Goal: Navigation & Orientation: Understand site structure

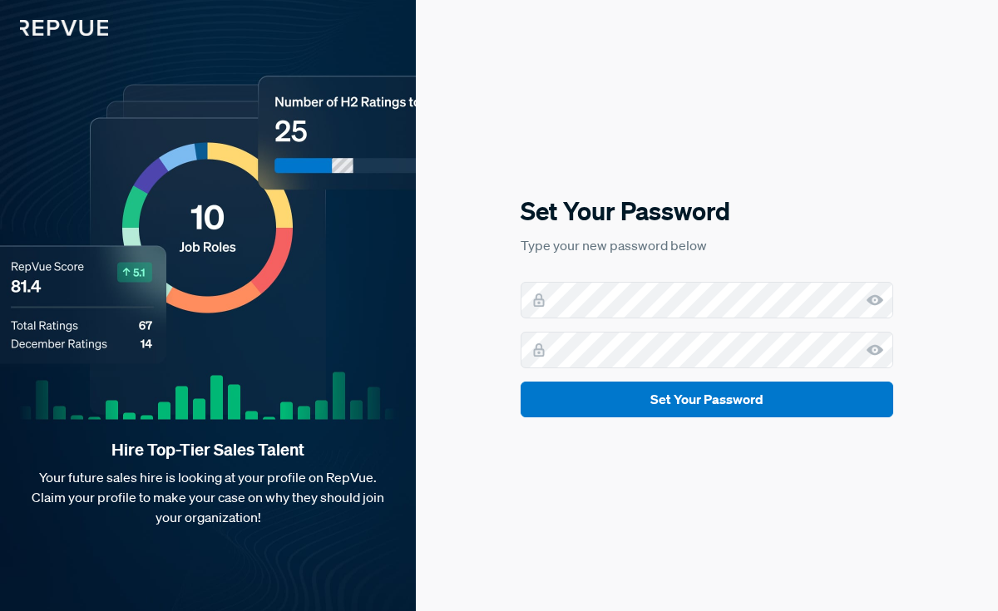
click at [664, 263] on div "Set Your Password Type your new password below Set Your Password" at bounding box center [707, 306] width 373 height 224
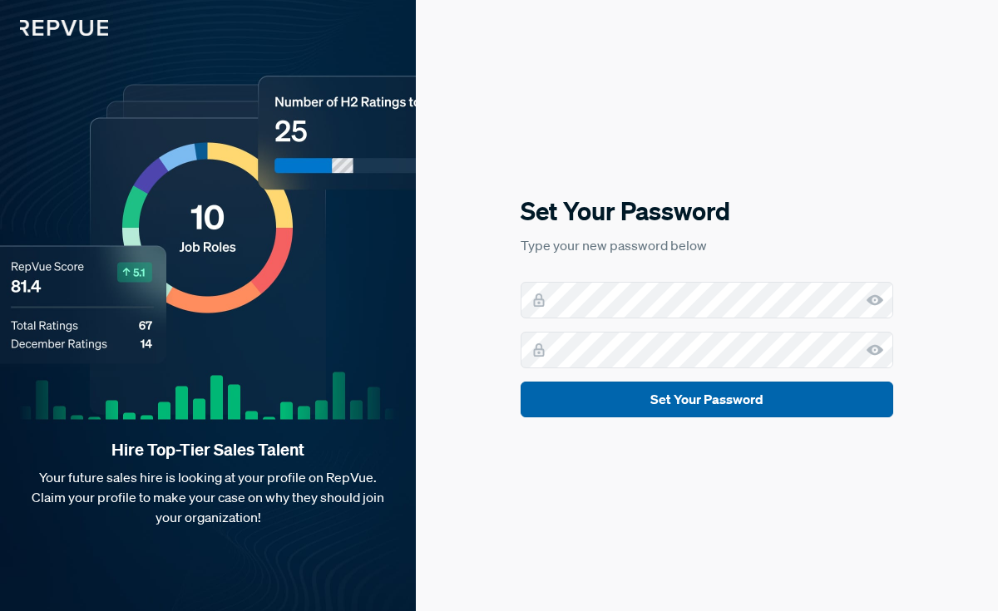
click at [738, 396] on button "Set Your Password" at bounding box center [707, 400] width 373 height 36
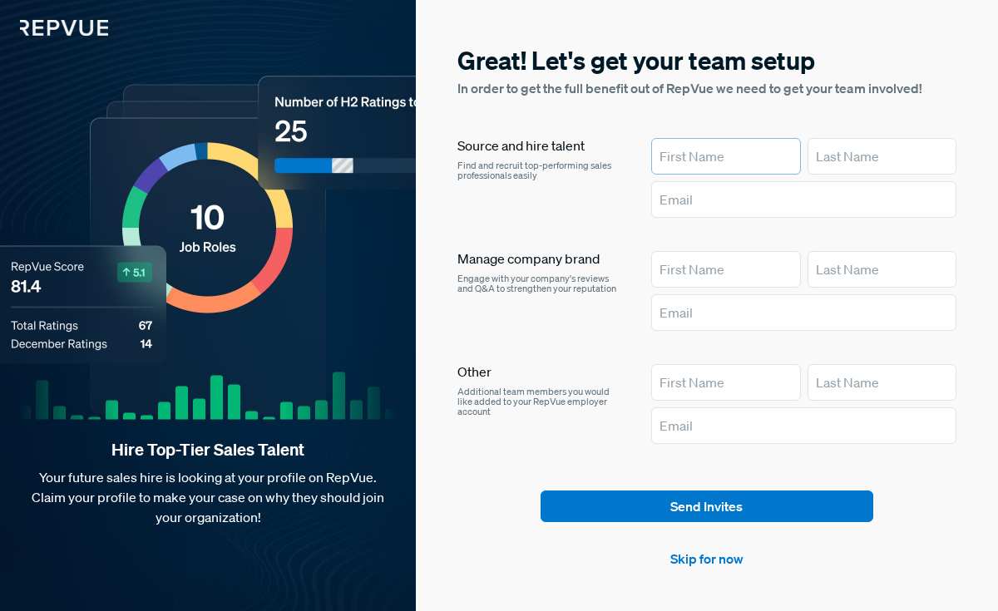
click at [691, 155] on input "text" at bounding box center [725, 156] width 149 height 37
type input "[PERSON_NAME]"
click at [836, 147] on input "text" at bounding box center [881, 156] width 149 height 37
type input "[PERSON_NAME]"
click at [711, 555] on link "Skip for now" at bounding box center [706, 559] width 73 height 20
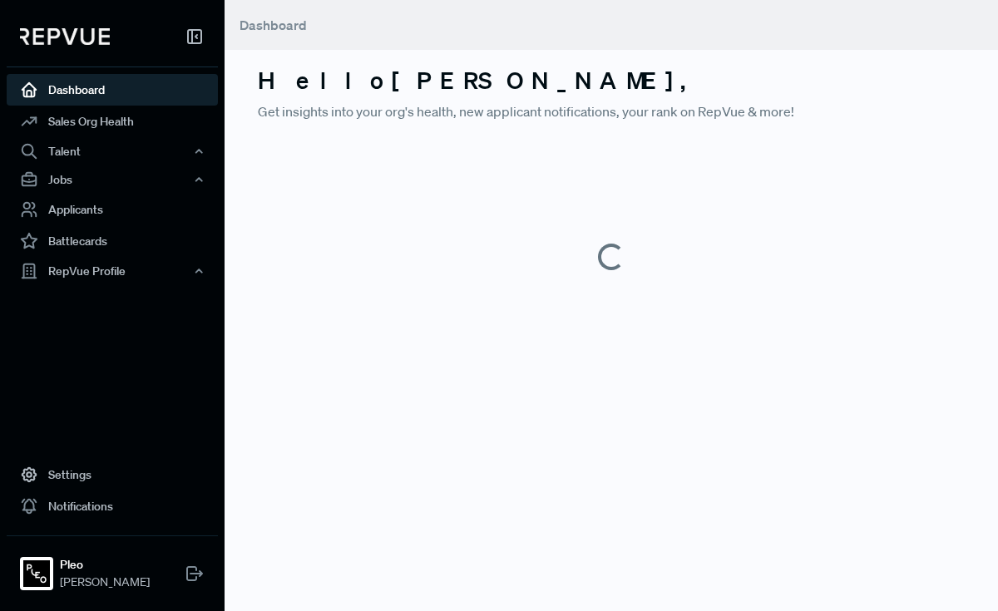
click at [813, 207] on div at bounding box center [611, 257] width 707 height 244
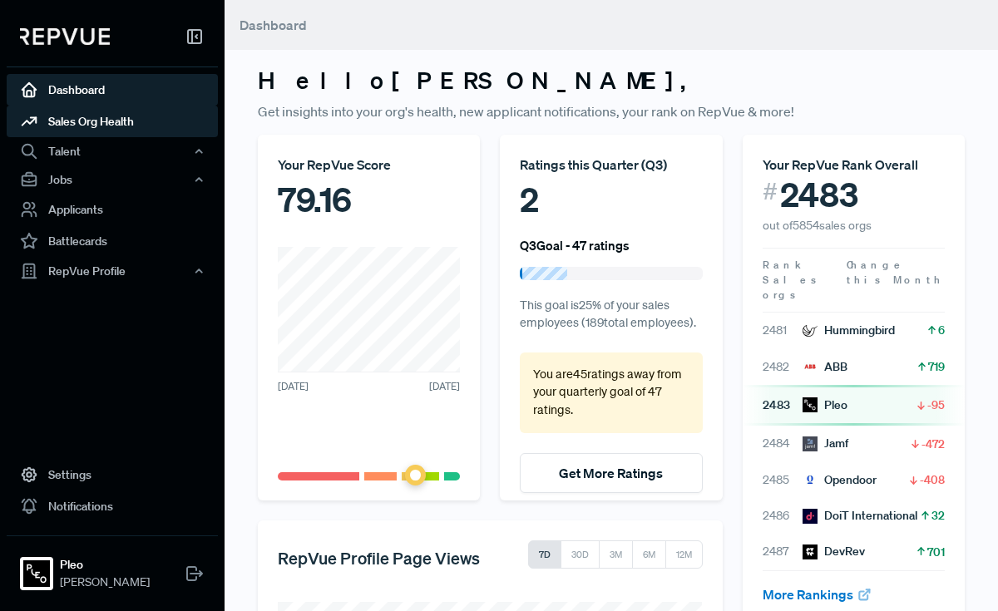
click at [99, 133] on link "Sales Org Health" at bounding box center [112, 122] width 211 height 32
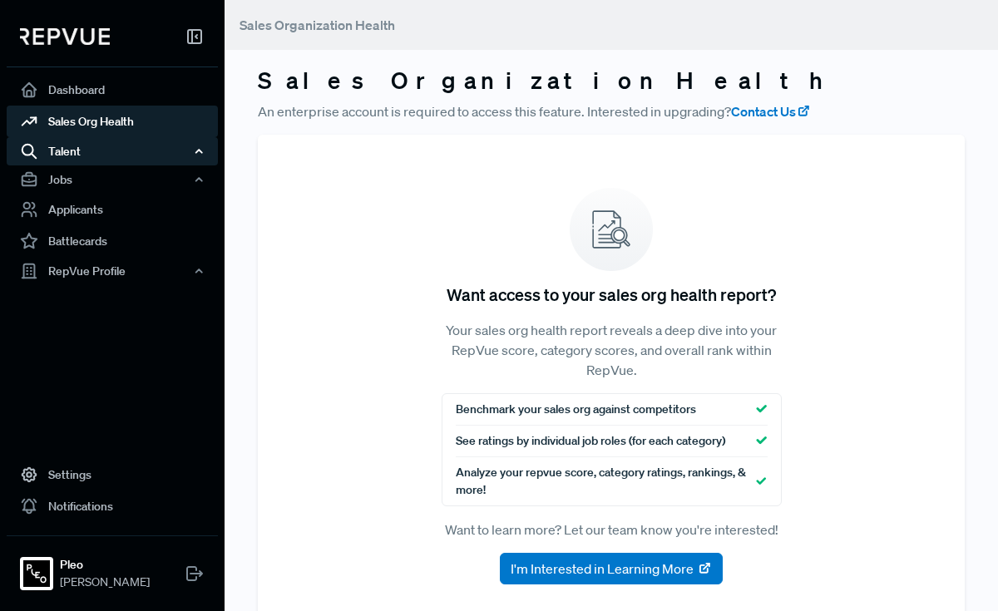
click at [95, 149] on div "Talent" at bounding box center [112, 151] width 211 height 28
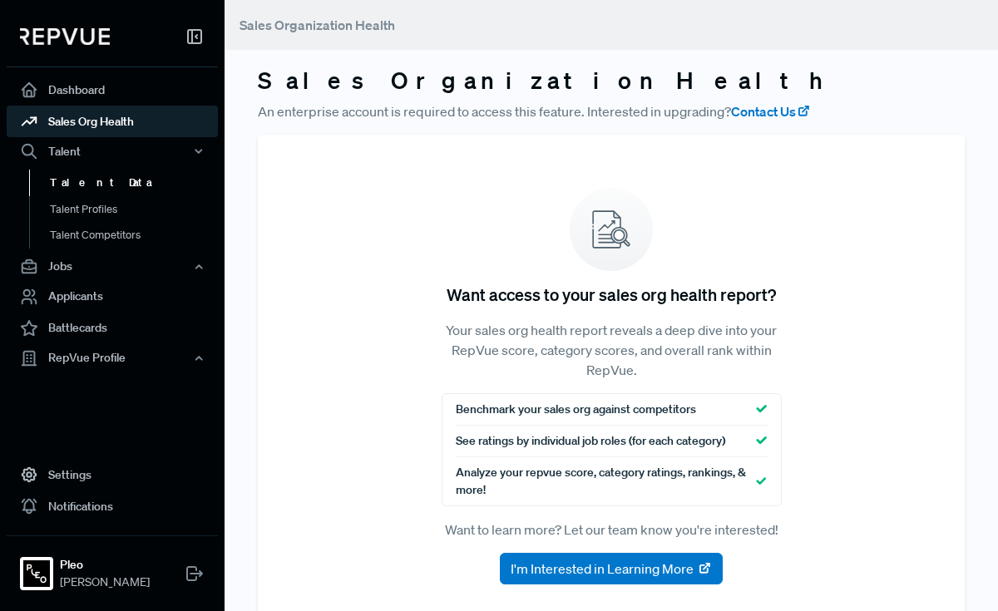
click at [108, 184] on link "Talent Data" at bounding box center [134, 183] width 211 height 27
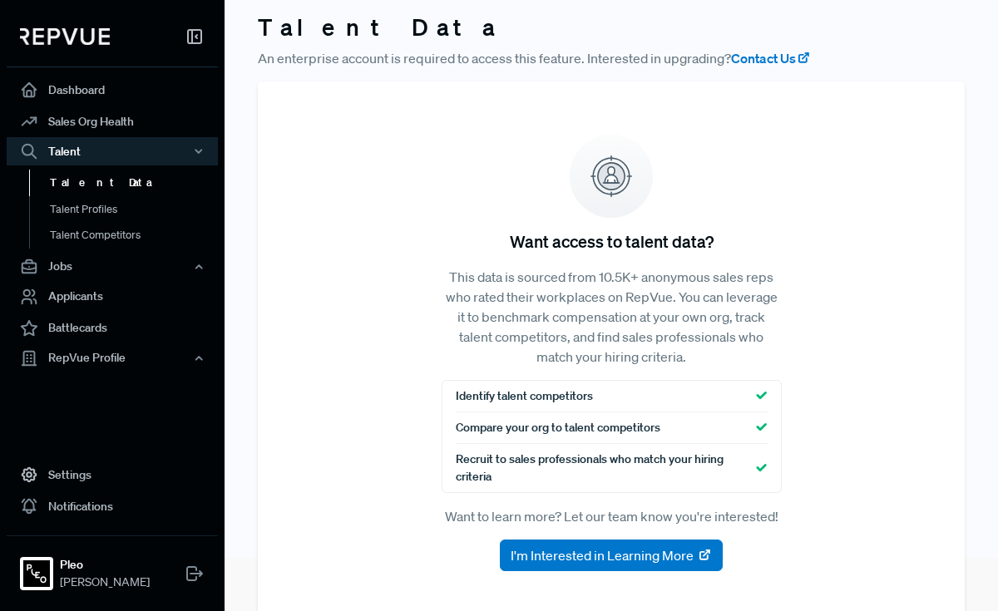
scroll to position [93, 0]
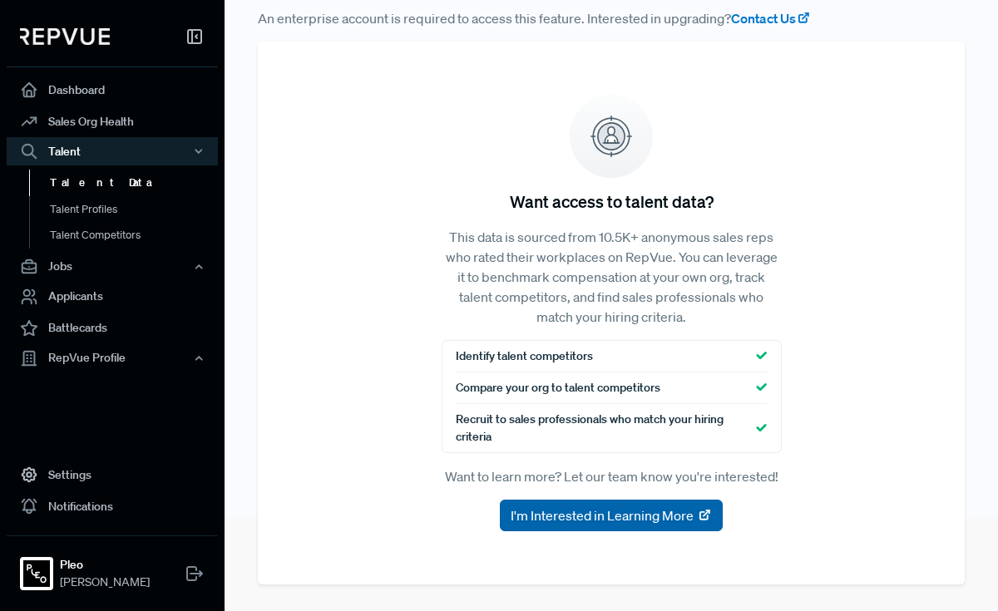
click at [610, 511] on span "I'm Interested in Learning More" at bounding box center [602, 516] width 183 height 20
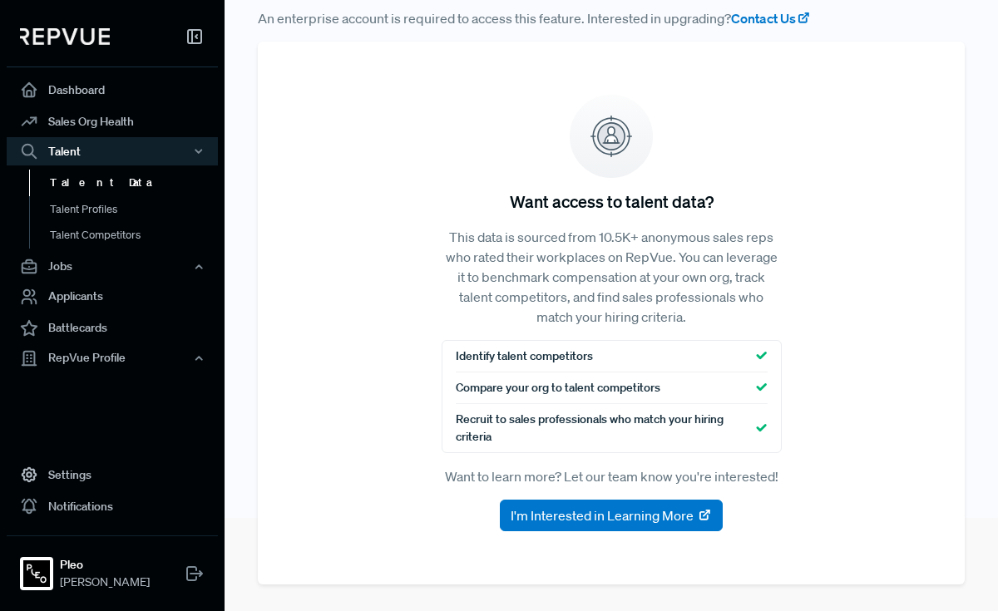
scroll to position [0, 0]
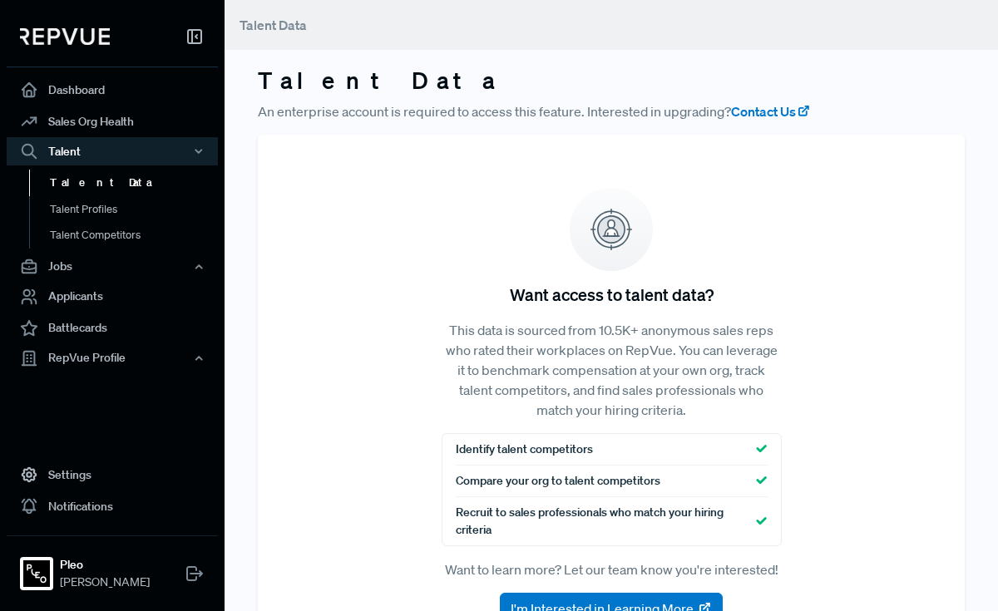
click at [95, 57] on div at bounding box center [112, 40] width 211 height 54
click at [86, 39] on img at bounding box center [65, 36] width 90 height 17
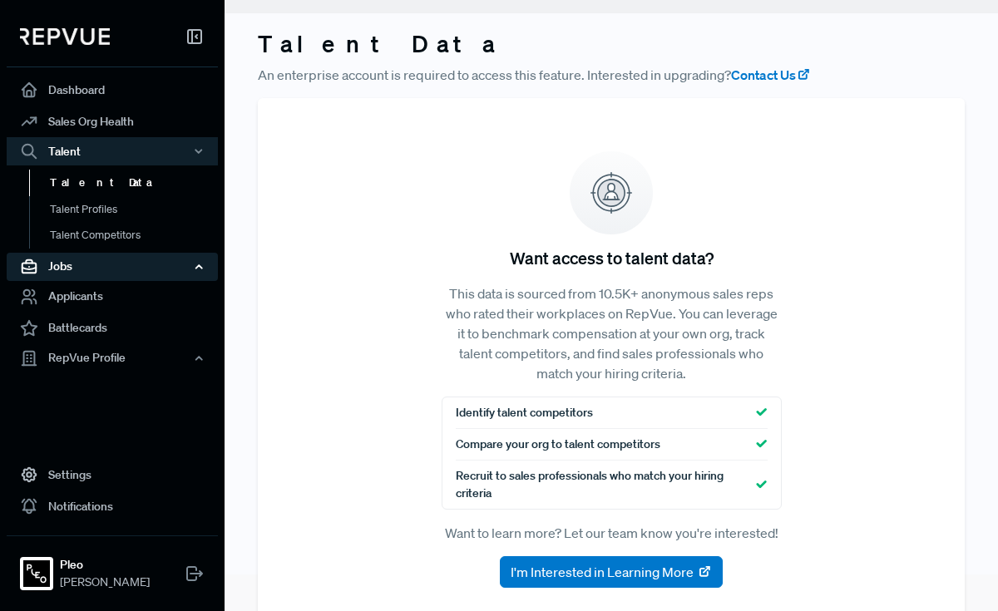
click at [116, 262] on div "Jobs" at bounding box center [112, 267] width 211 height 28
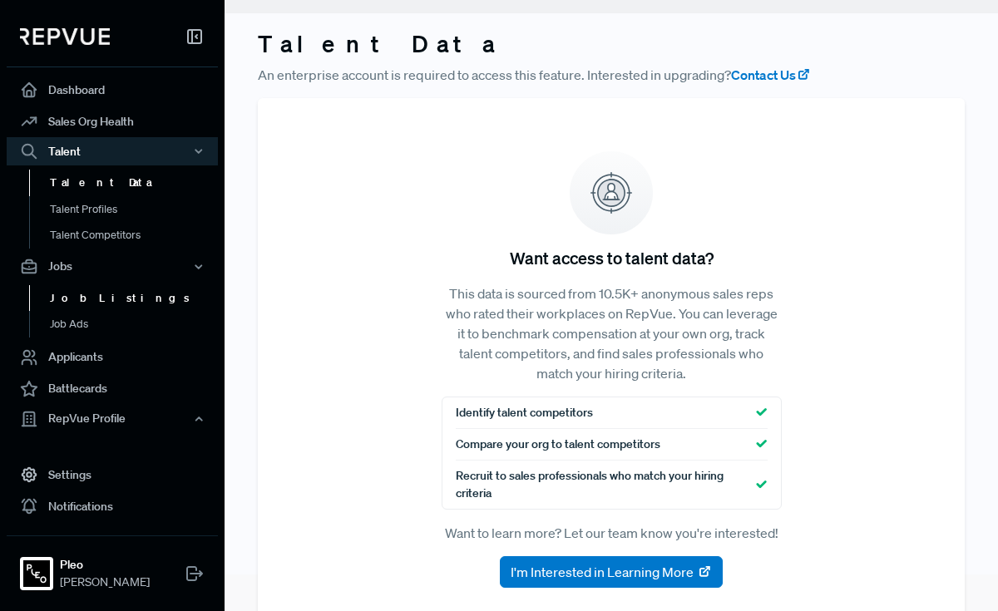
click at [105, 304] on link "Job Listings" at bounding box center [134, 298] width 211 height 27
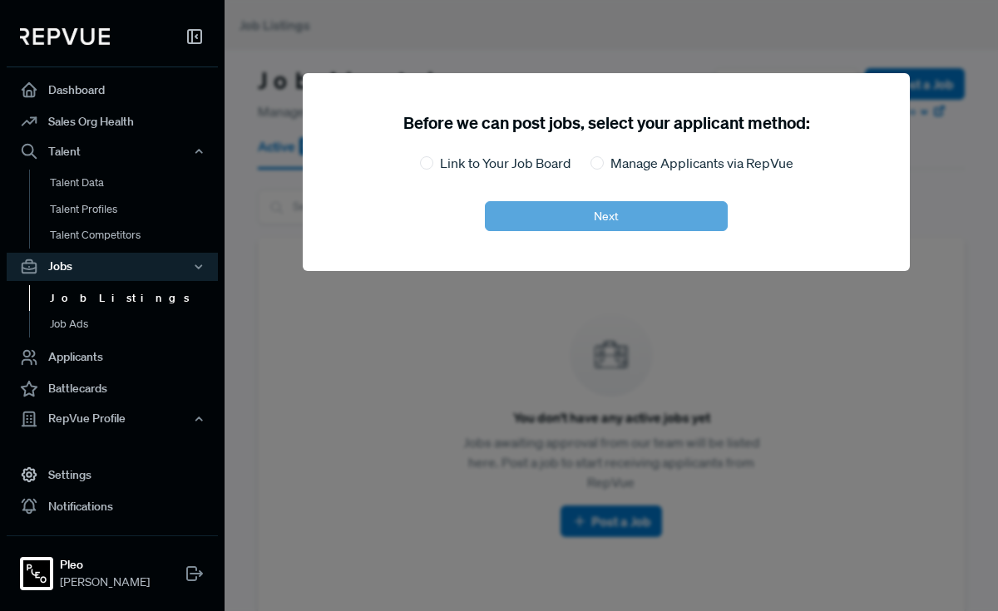
click at [74, 42] on img at bounding box center [65, 36] width 90 height 17
click at [71, 78] on link "Dashboard" at bounding box center [112, 90] width 211 height 32
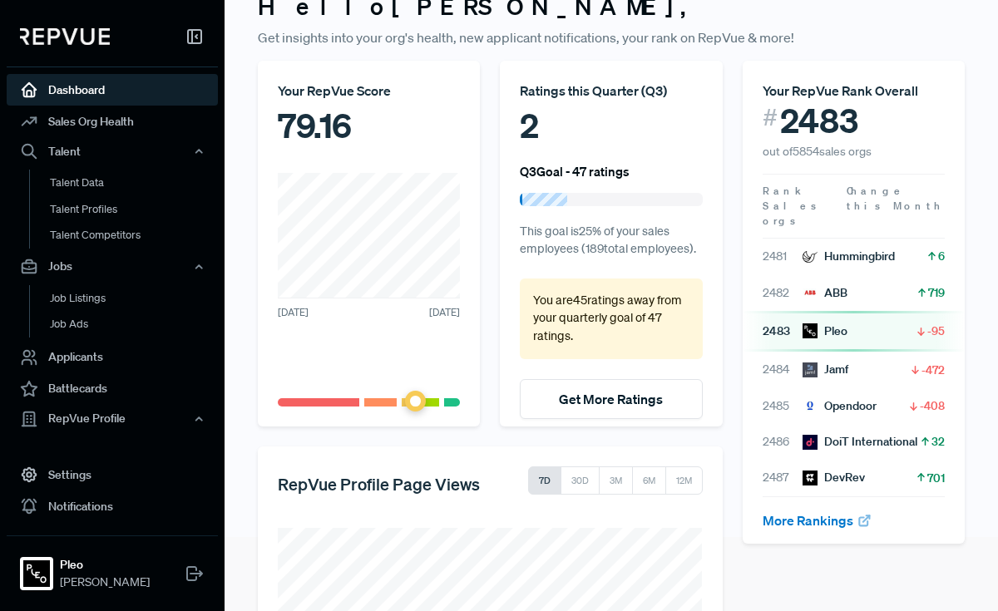
scroll to position [81, 0]
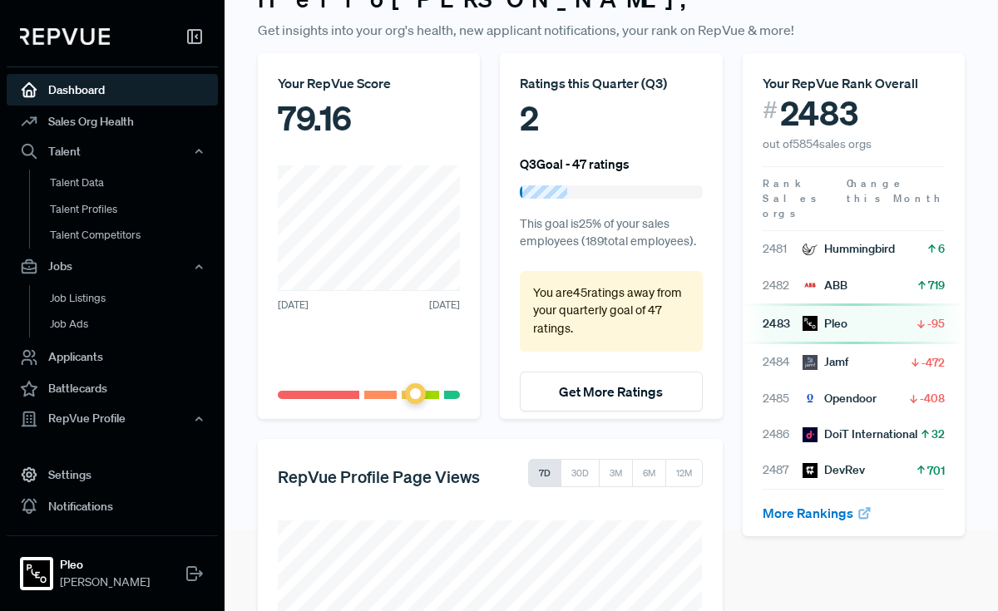
click at [926, 318] on icon at bounding box center [921, 324] width 12 height 12
click at [832, 315] on div "Pleo" at bounding box center [824, 323] width 45 height 17
click at [782, 315] on span "2483" at bounding box center [783, 323] width 40 height 17
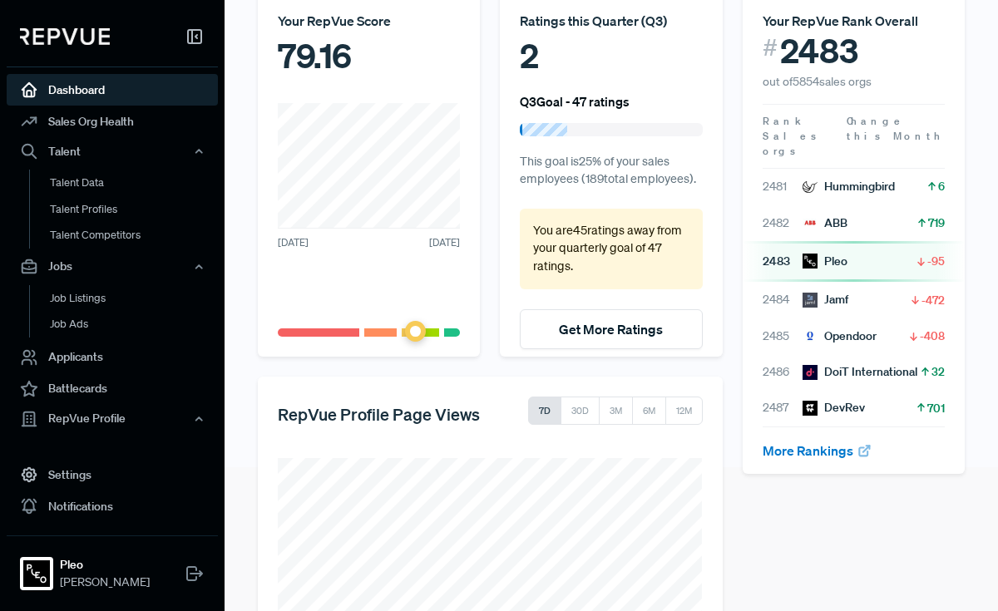
scroll to position [140, 0]
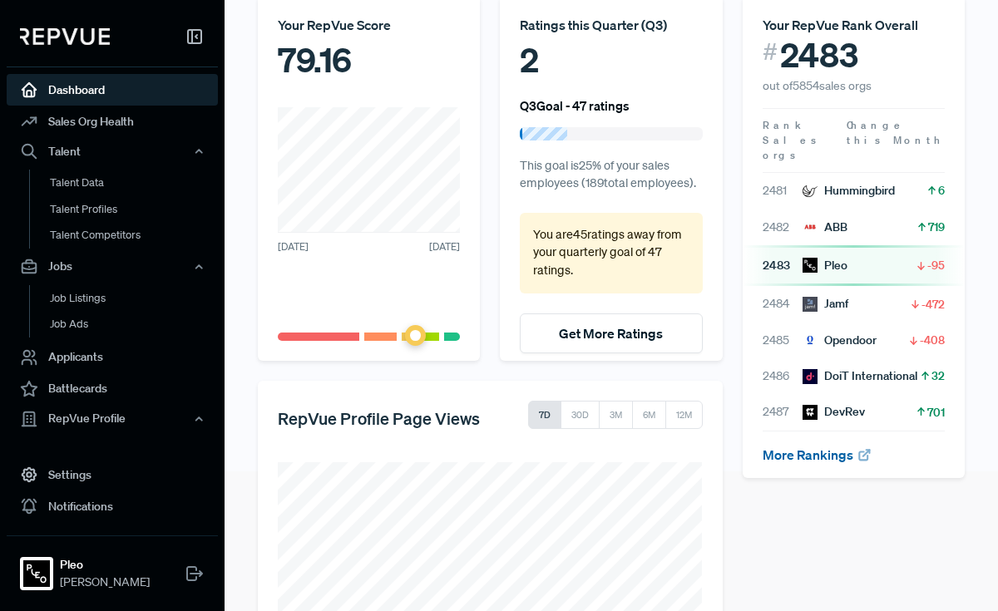
click at [801, 447] on link "More Rankings" at bounding box center [818, 455] width 110 height 17
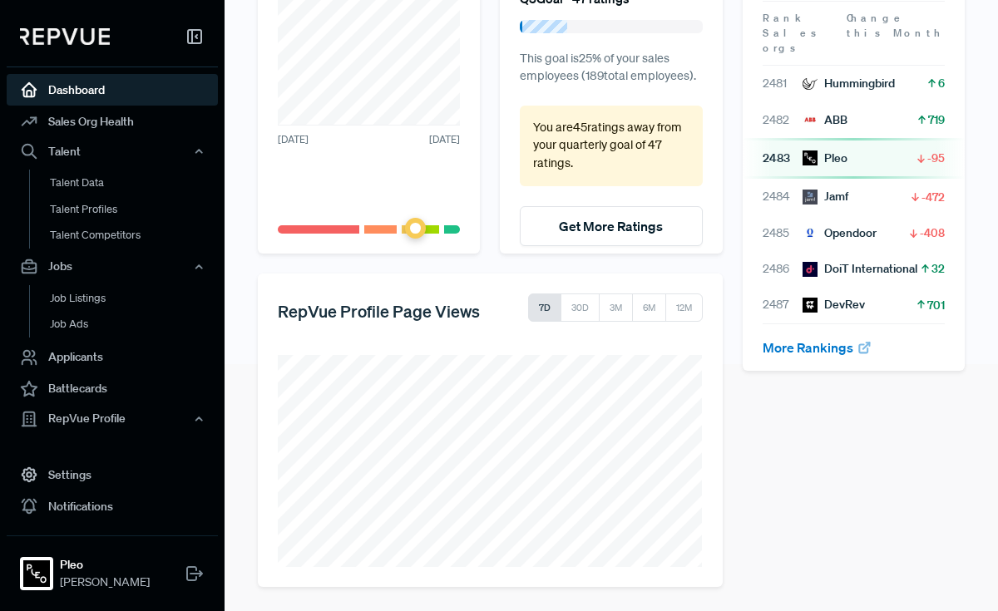
scroll to position [249, 0]
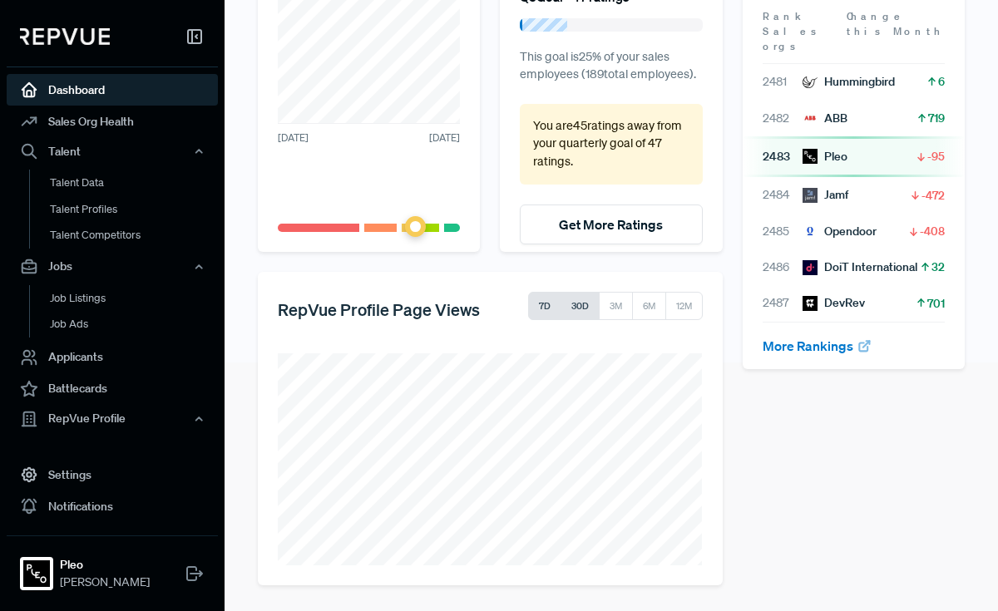
click at [577, 304] on button "30D" at bounding box center [579, 306] width 39 height 28
click at [651, 303] on button "6M" at bounding box center [648, 306] width 35 height 28
click at [687, 313] on button "12M" at bounding box center [683, 306] width 37 height 28
click at [551, 300] on button "7D" at bounding box center [544, 306] width 33 height 28
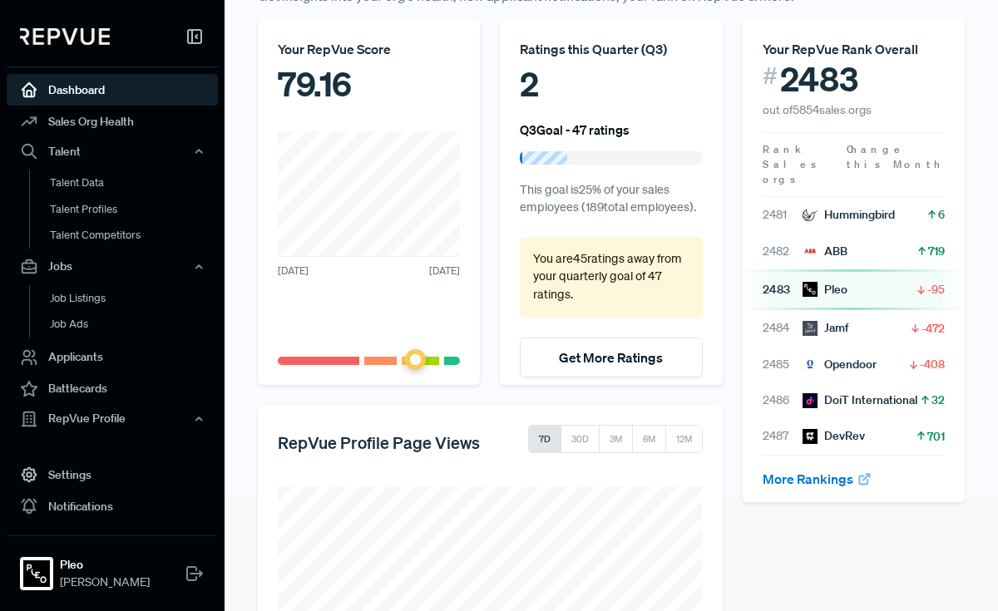
scroll to position [0, 0]
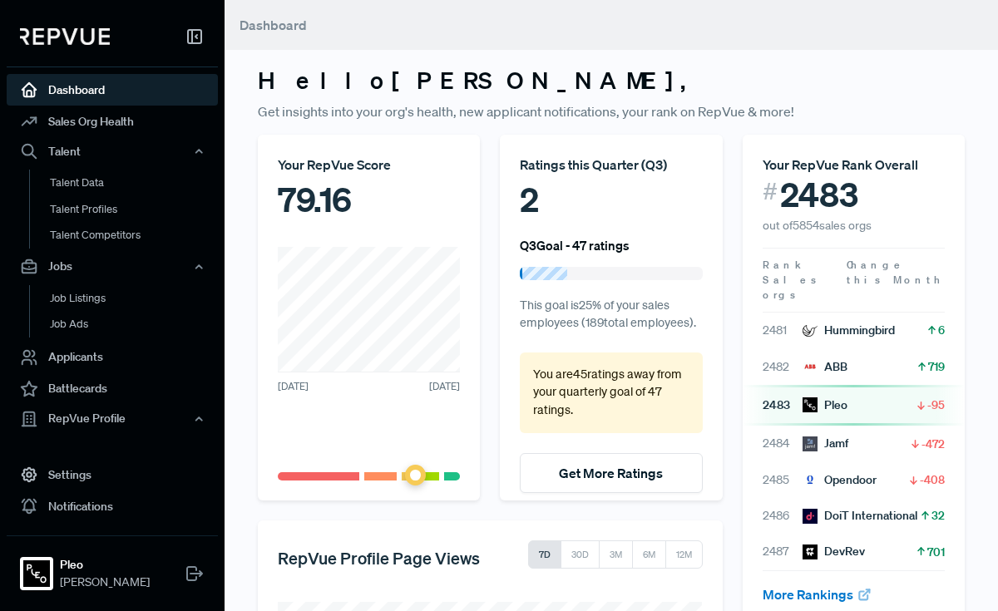
click at [337, 221] on div "79.16" at bounding box center [369, 200] width 182 height 50
click at [141, 122] on link "Sales Org Health" at bounding box center [112, 122] width 211 height 32
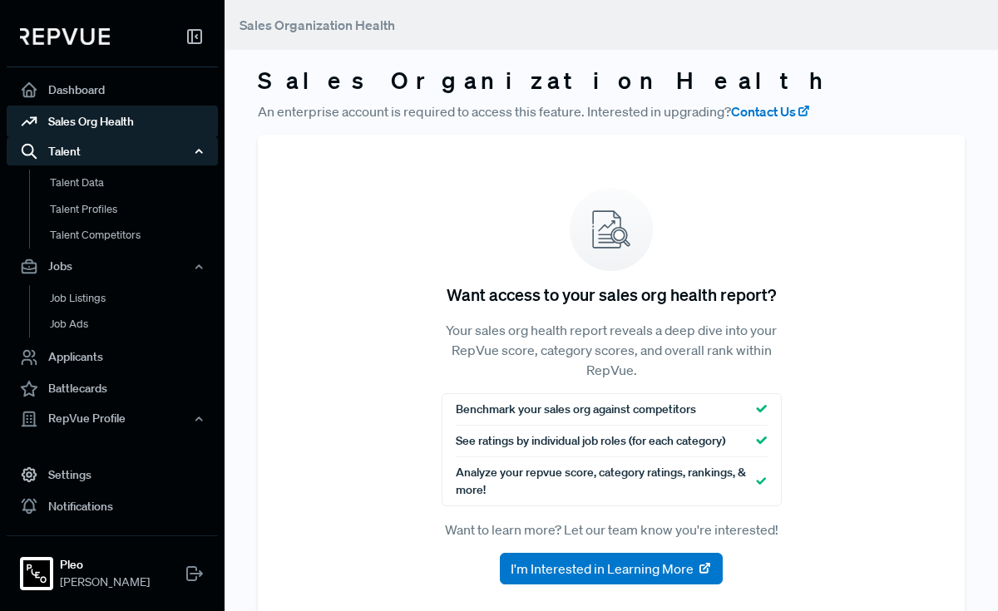
click at [96, 141] on div "Talent" at bounding box center [112, 151] width 211 height 28
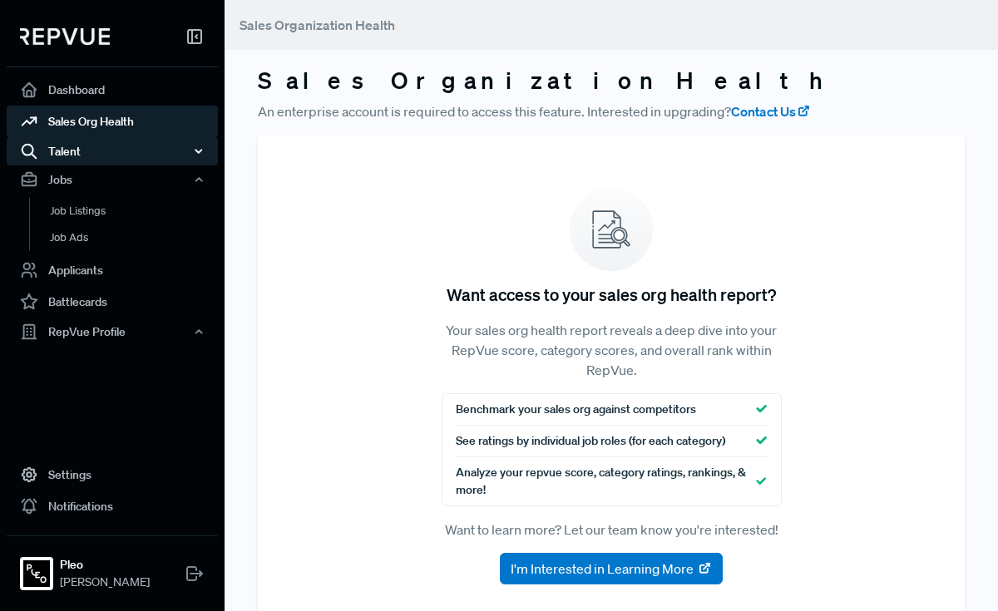
click at [96, 141] on div "Talent" at bounding box center [112, 151] width 211 height 28
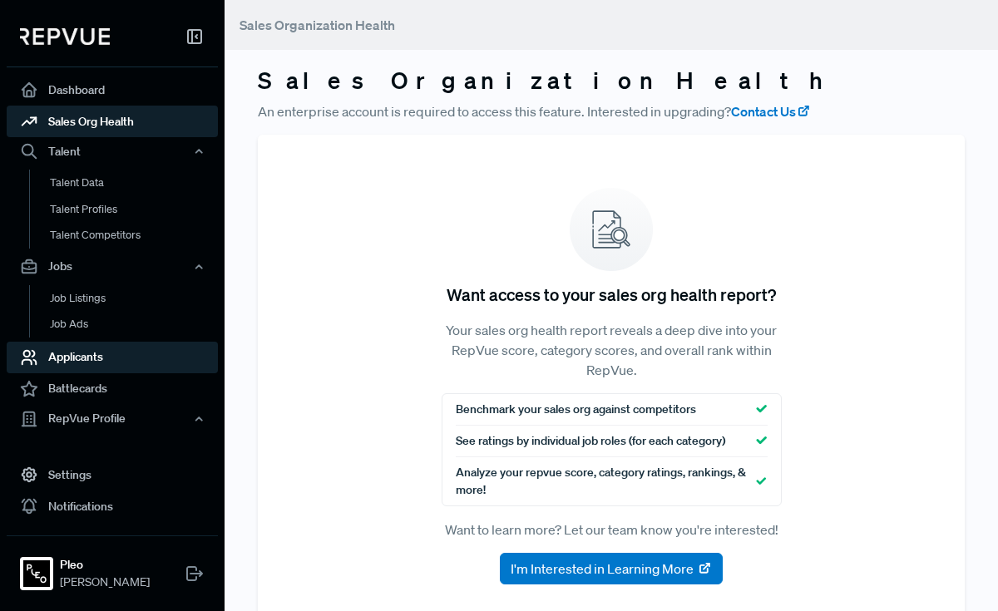
click at [111, 355] on link "Applicants" at bounding box center [112, 358] width 211 height 32
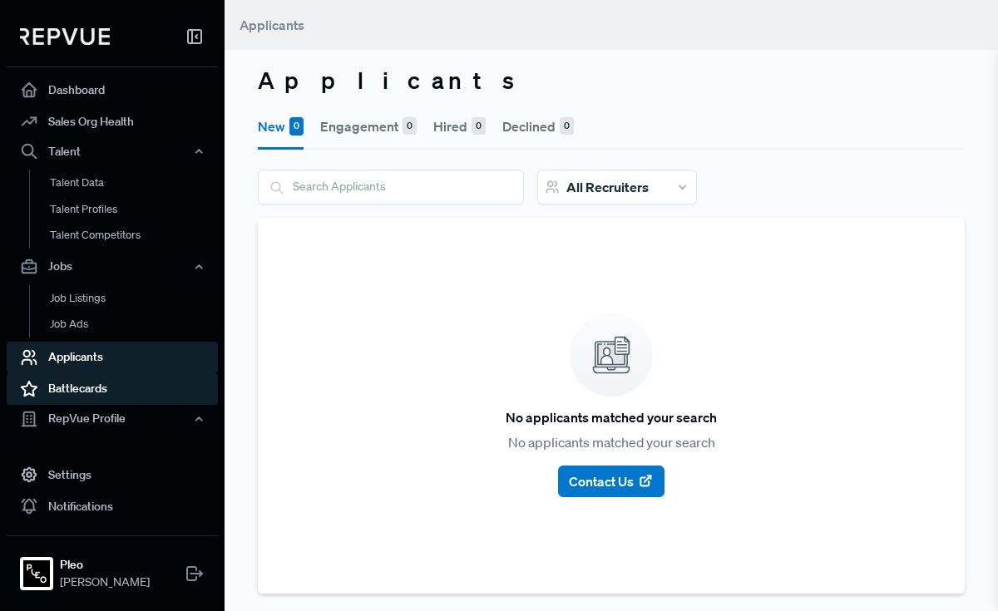
click at [114, 385] on link "Battlecards" at bounding box center [112, 389] width 211 height 32
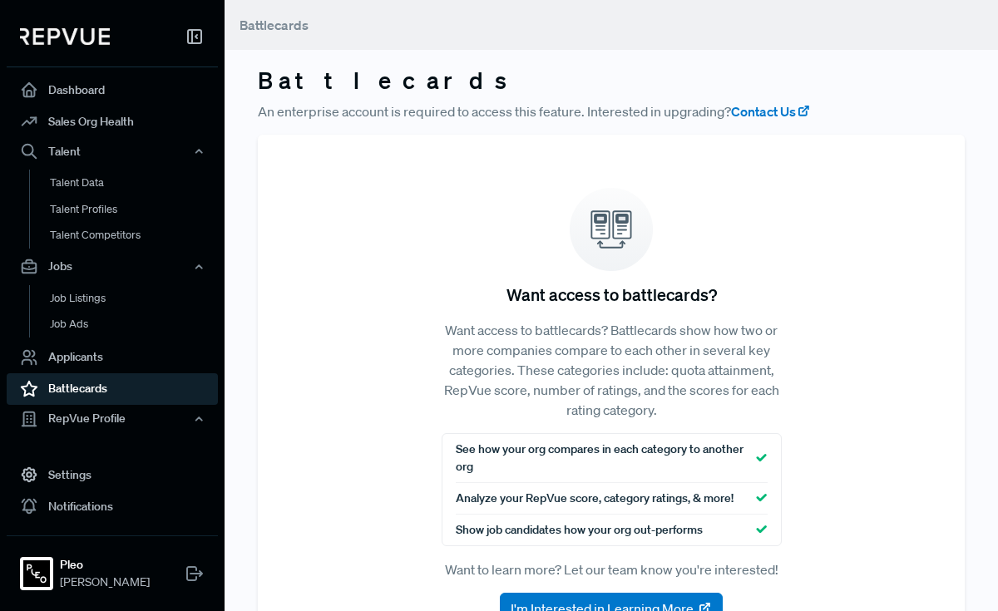
scroll to position [93, 0]
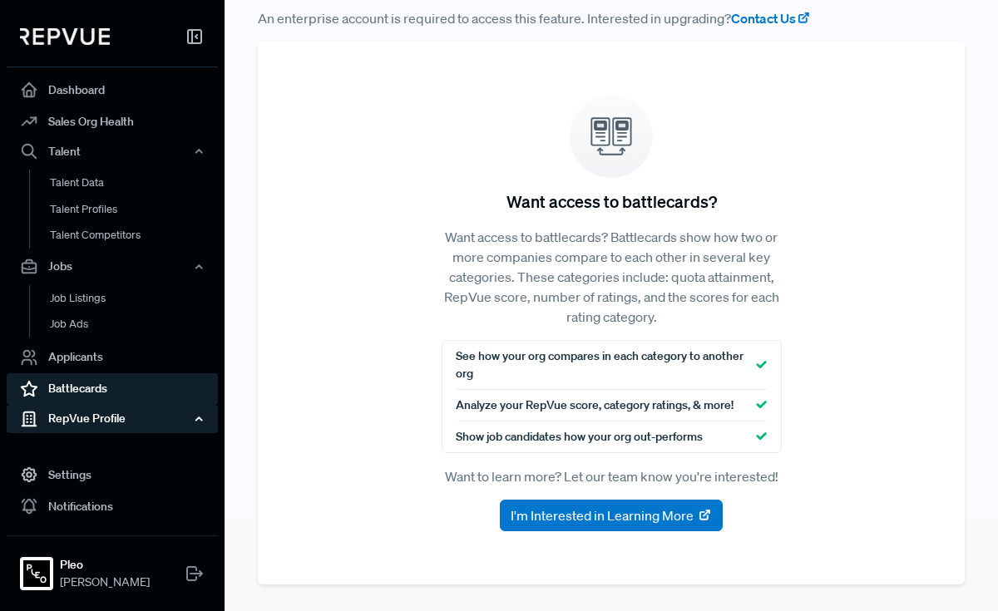
click at [71, 420] on div "RepVue Profile" at bounding box center [112, 418] width 211 height 28
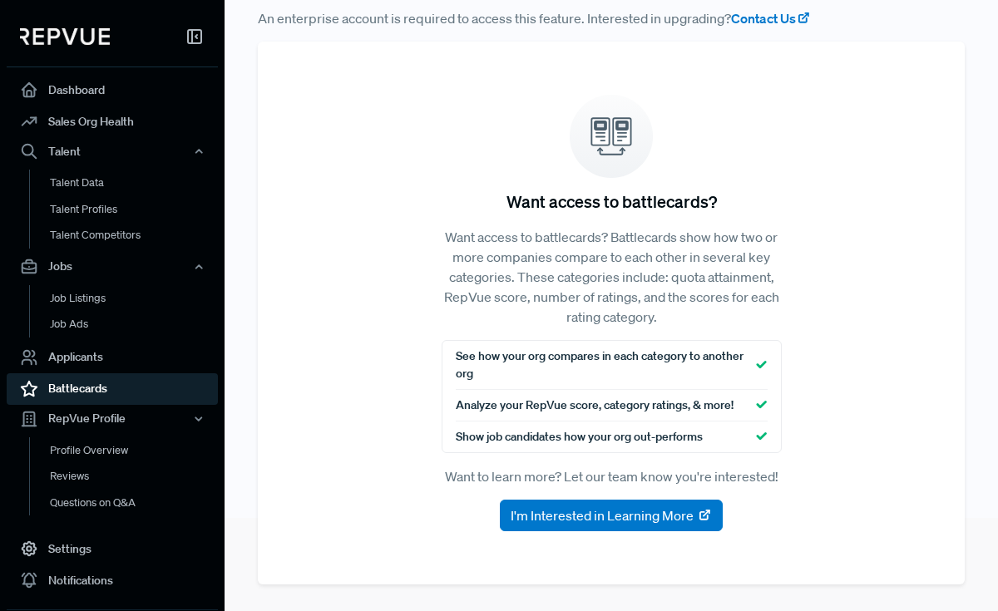
click at [61, 42] on img at bounding box center [65, 36] width 90 height 17
click at [67, 24] on div at bounding box center [112, 40] width 211 height 54
click at [85, 38] on img at bounding box center [65, 36] width 90 height 17
click at [61, 44] on div at bounding box center [112, 40] width 211 height 54
click at [76, 40] on img at bounding box center [65, 36] width 90 height 17
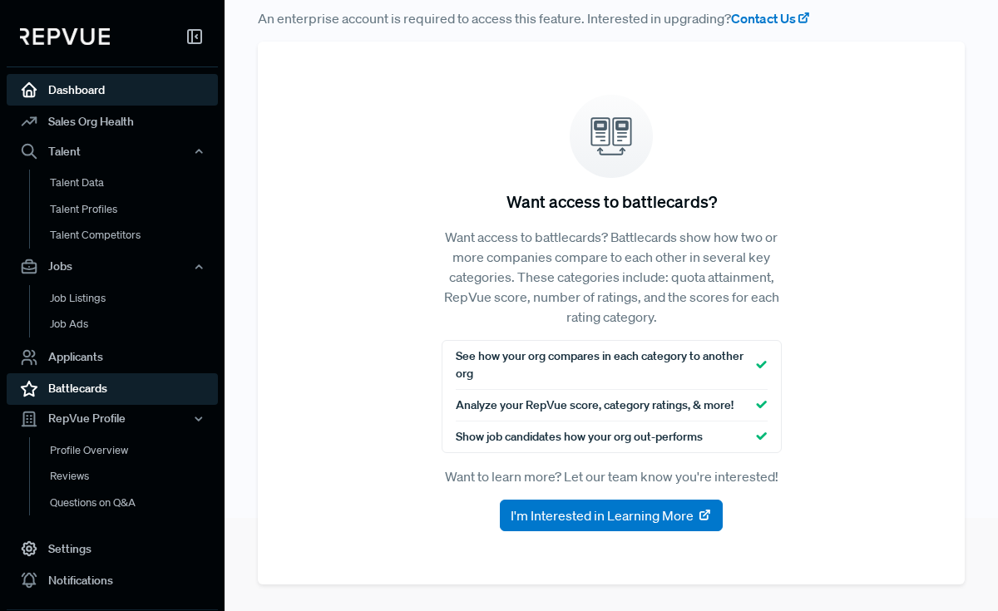
click at [72, 80] on link "Dashboard" at bounding box center [112, 90] width 211 height 32
